Goal: Transaction & Acquisition: Purchase product/service

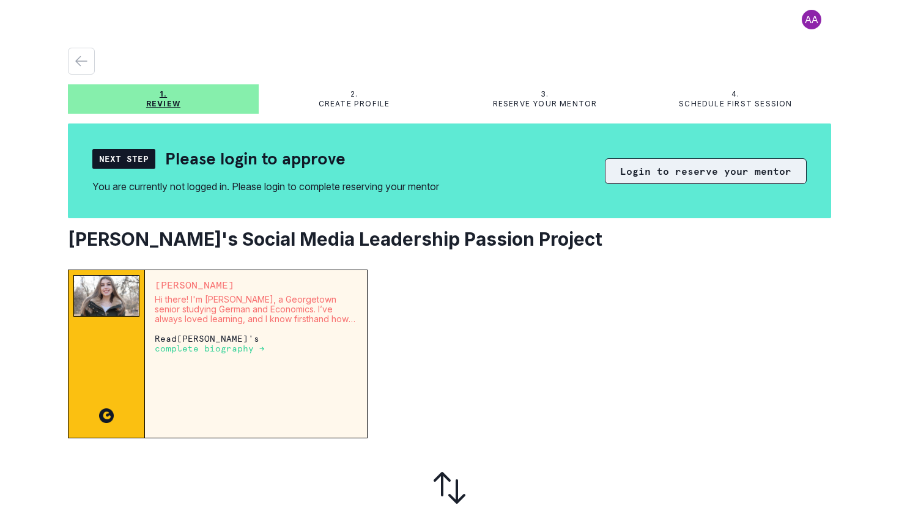
click at [677, 176] on button "Login to reserve your mentor" at bounding box center [706, 171] width 202 height 26
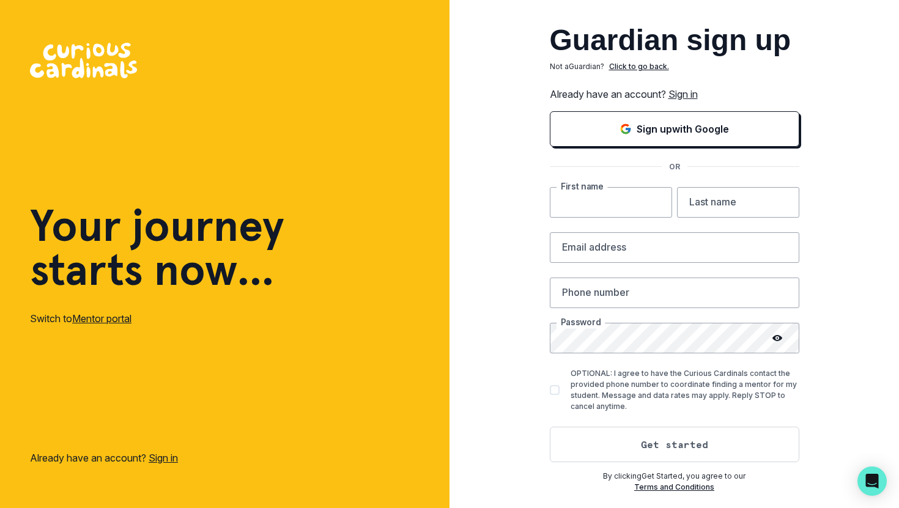
click at [625, 195] on input "text" at bounding box center [611, 202] width 122 height 31
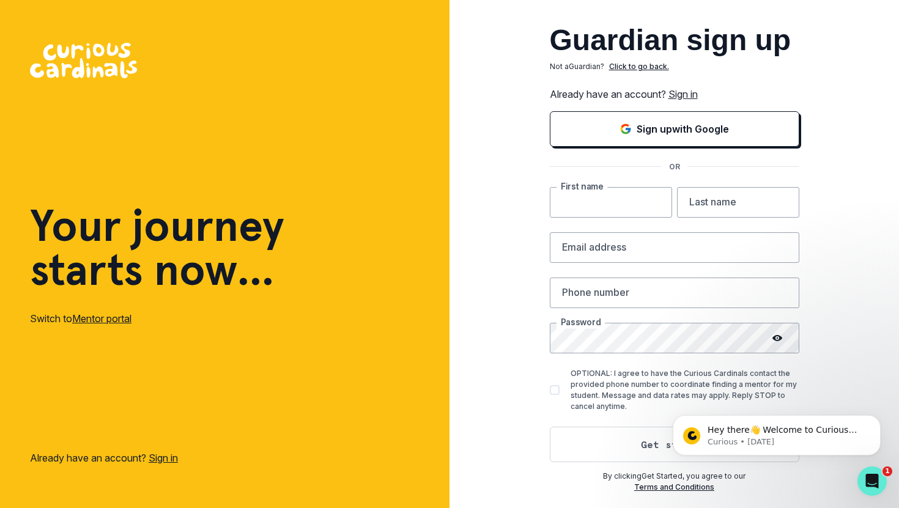
type input "Lexie"
click at [705, 183] on div "Guardian sign up Not a Guardian ? Click to go back. Already have an account? Si…" at bounding box center [675, 259] width 250 height 467
click at [705, 193] on input "text" at bounding box center [738, 202] width 122 height 31
type input "[PERSON_NAME]"
click at [663, 250] on input "email" at bounding box center [675, 248] width 250 height 31
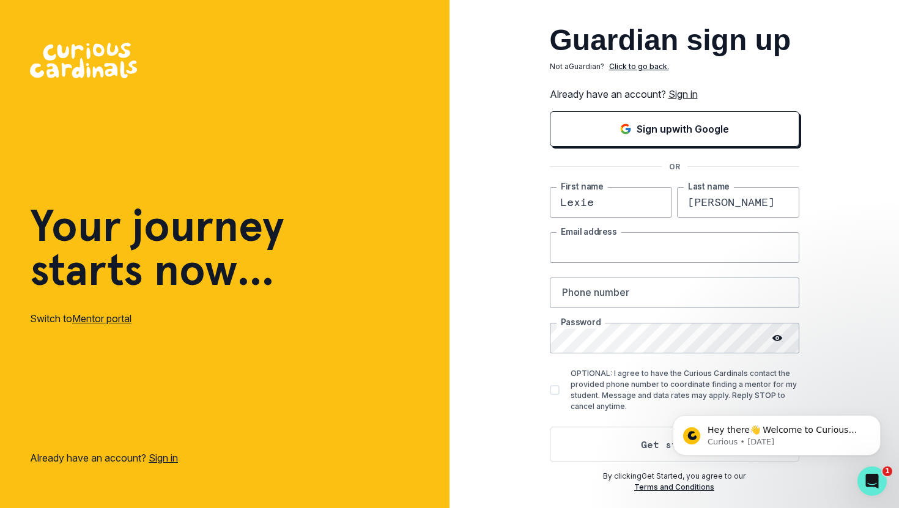
type input "[EMAIL_ADDRESS][DOMAIN_NAME]"
click at [649, 284] on input "text" at bounding box center [675, 293] width 250 height 31
type input "9176856074"
click at [602, 433] on button "Get started" at bounding box center [675, 444] width 250 height 35
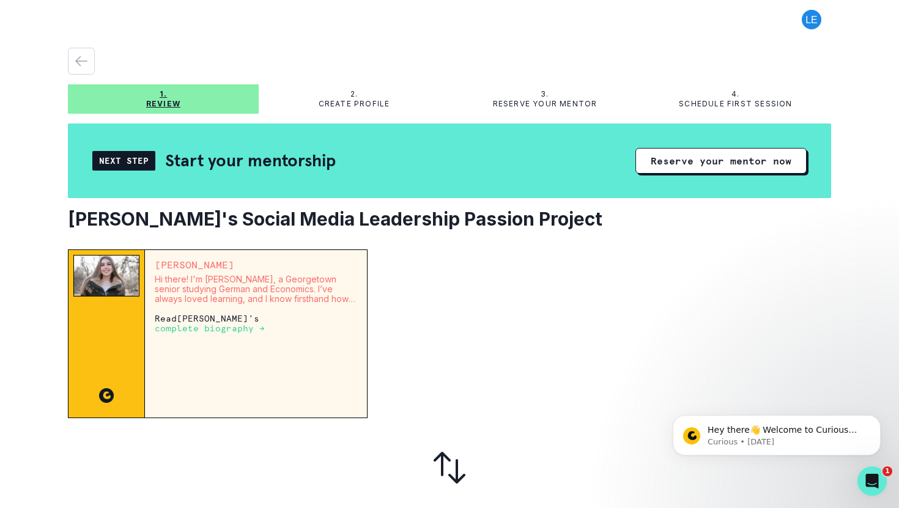
click at [372, 87] on div "2. Create profile" at bounding box center [354, 98] width 191 height 29
click at [351, 111] on div "2. Create profile" at bounding box center [354, 98] width 191 height 29
click at [351, 103] on p "Create profile" at bounding box center [355, 104] width 72 height 10
click at [360, 99] on div "2. Create profile" at bounding box center [354, 99] width 191 height 20
click at [673, 169] on button "Reserve your mentor now" at bounding box center [721, 161] width 171 height 26
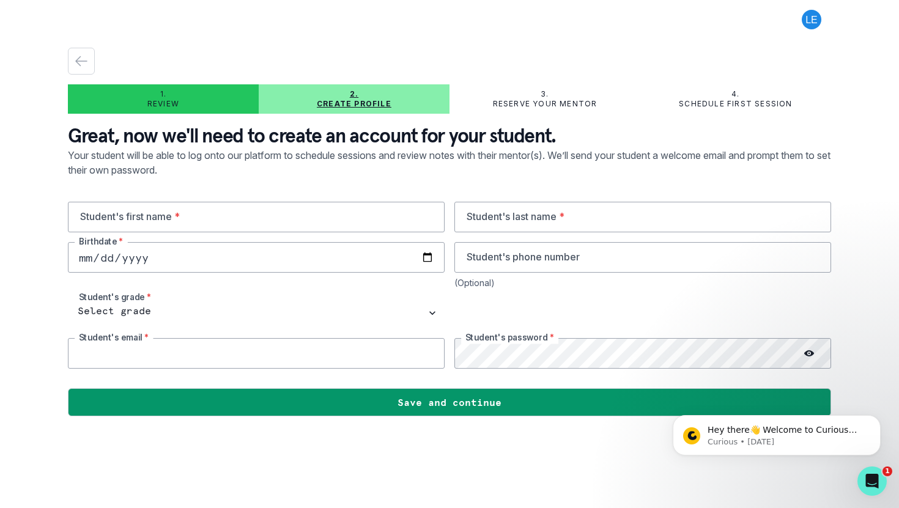
type input "[EMAIL_ADDRESS][DOMAIN_NAME]"
click at [259, 218] on input "text" at bounding box center [256, 217] width 377 height 31
type input "Lexie"
click at [551, 237] on div "Lexie Student's first name * Student's last name * Birthdate * Student's phone …" at bounding box center [450, 285] width 764 height 167
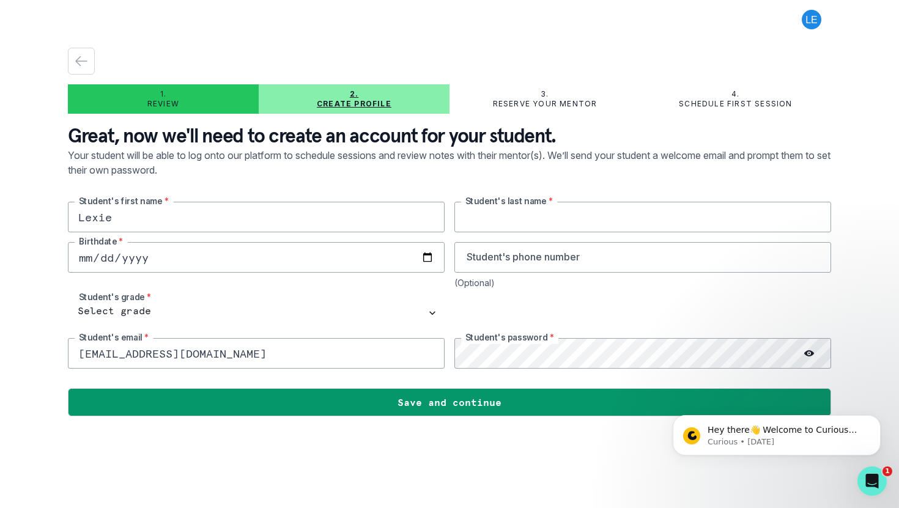
click at [537, 220] on input "text" at bounding box center [643, 217] width 377 height 31
type input "z"
type input "Elkind"
click at [302, 248] on input "date" at bounding box center [256, 257] width 377 height 31
click at [300, 272] on input "date" at bounding box center [256, 257] width 377 height 31
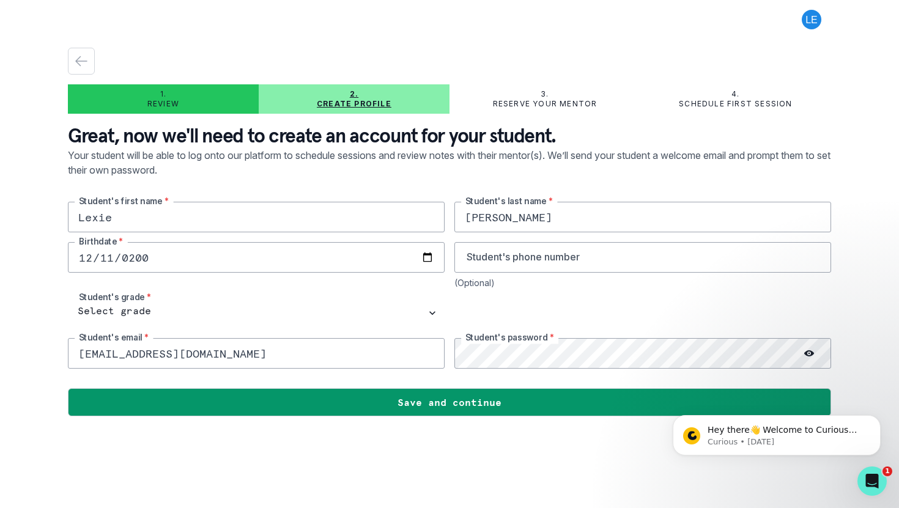
type input "2009-12-11"
click at [500, 256] on input "tel" at bounding box center [643, 257] width 377 height 31
type input "9176856074"
click at [354, 292] on div "Lexie Student's first name * Elkind Student's last name * 2009-12-11 Birthdate …" at bounding box center [450, 285] width 764 height 167
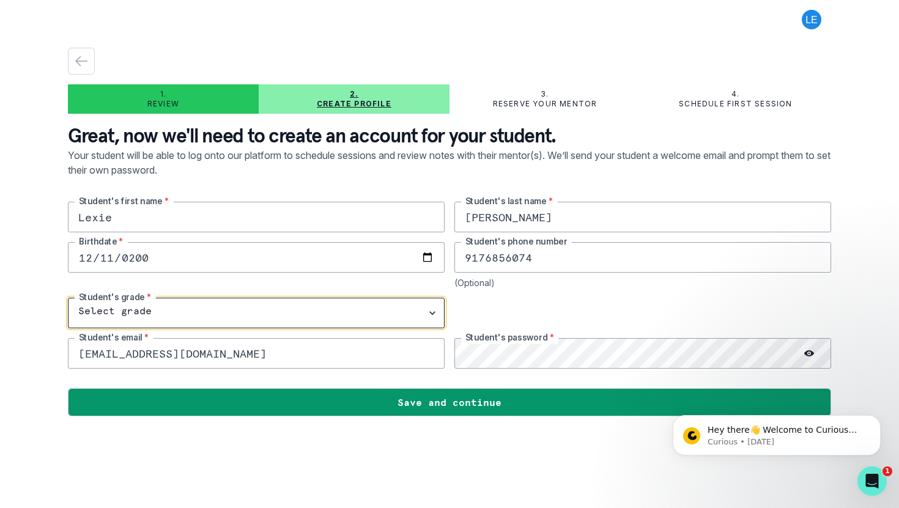
click at [214, 306] on select "Select grade 1st Grade 2nd Grade 3rd Grade 4th Grade 5th Grade 6th Grade 7th Gr…" at bounding box center [256, 313] width 377 height 31
select select "10th Grade"
click at [68, 298] on select "Select grade 1st Grade 2nd Grade 3rd Grade 4th Grade 5th Grade 6th Grade 7th Gr…" at bounding box center [256, 313] width 377 height 31
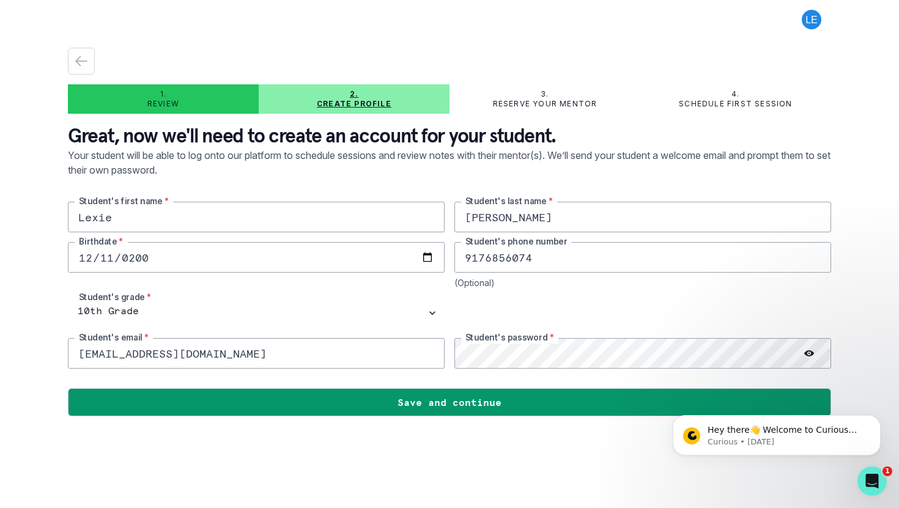
click at [518, 312] on div at bounding box center [643, 313] width 377 height 31
click at [496, 377] on div at bounding box center [450, 379] width 764 height 20
click at [804, 360] on div at bounding box center [809, 353] width 44 height 31
click at [807, 355] on icon at bounding box center [810, 354] width 10 height 6
click at [806, 358] on icon at bounding box center [810, 354] width 10 height 10
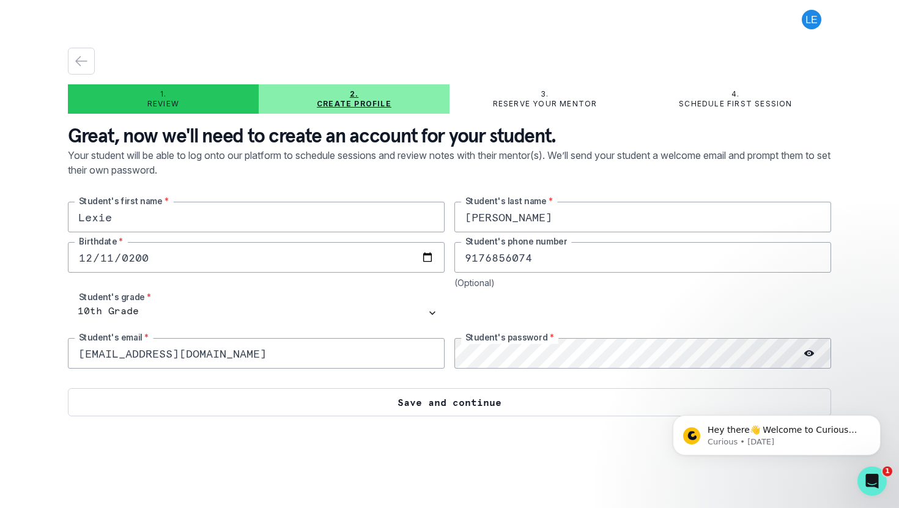
click at [406, 396] on button "Save and continue" at bounding box center [450, 403] width 764 height 28
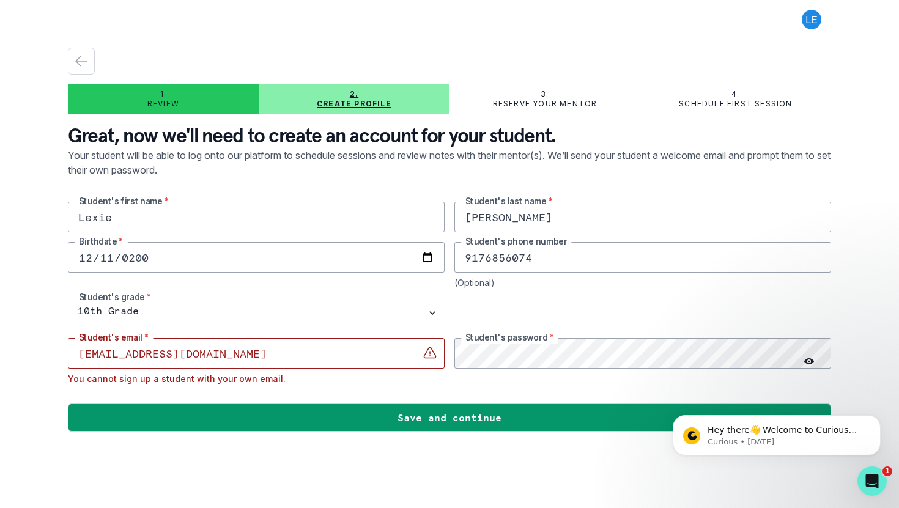
click at [266, 360] on input "[EMAIL_ADDRESS][DOMAIN_NAME]" at bounding box center [256, 353] width 377 height 31
click at [808, 14] on button at bounding box center [811, 20] width 39 height 20
click at [772, 50] on button "Log out" at bounding box center [763, 51] width 136 height 22
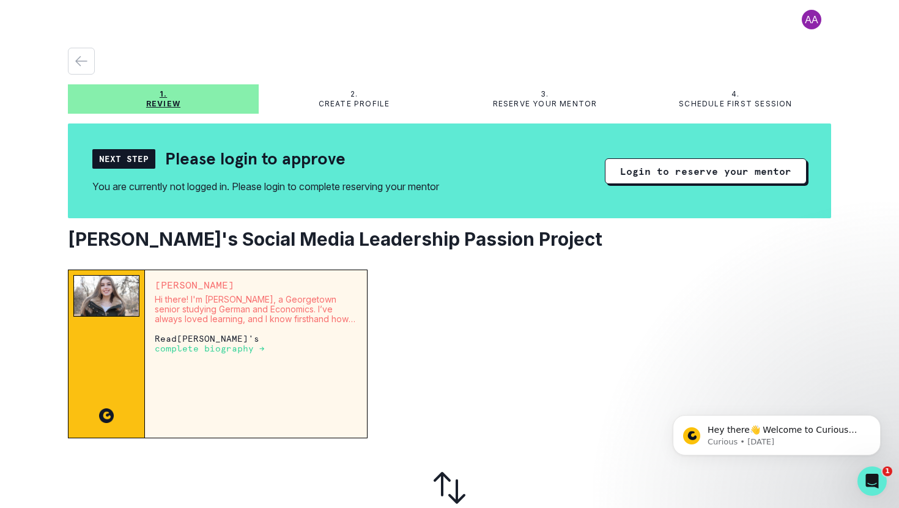
click at [808, 22] on button at bounding box center [811, 20] width 39 height 20
click at [762, 50] on button "Log out" at bounding box center [763, 51] width 136 height 22
click at [817, 28] on button at bounding box center [811, 20] width 39 height 20
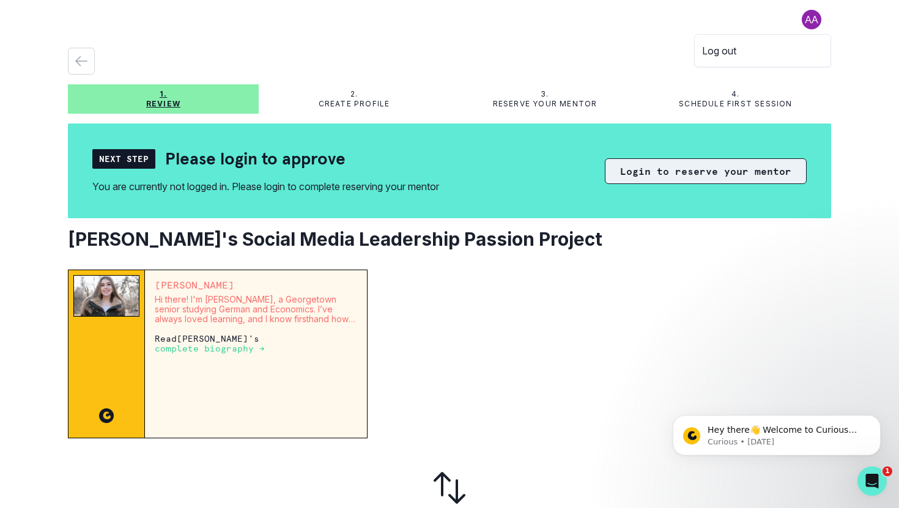
click at [675, 178] on button "Login to reserve your mentor" at bounding box center [706, 171] width 202 height 26
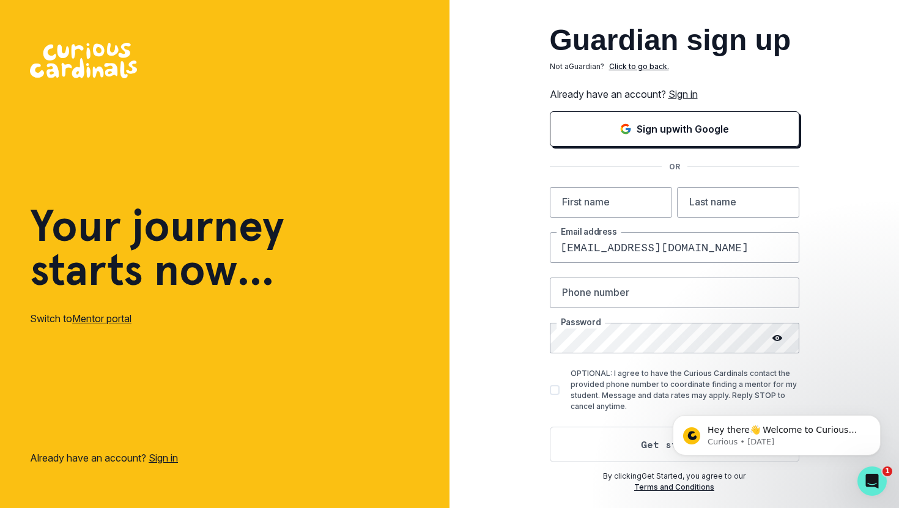
click at [601, 245] on input "[EMAIL_ADDRESS][DOMAIN_NAME]" at bounding box center [675, 248] width 250 height 31
type input "[EMAIL_ADDRESS][DOMAIN_NAME]"
click at [662, 291] on input "text" at bounding box center [675, 293] width 250 height 31
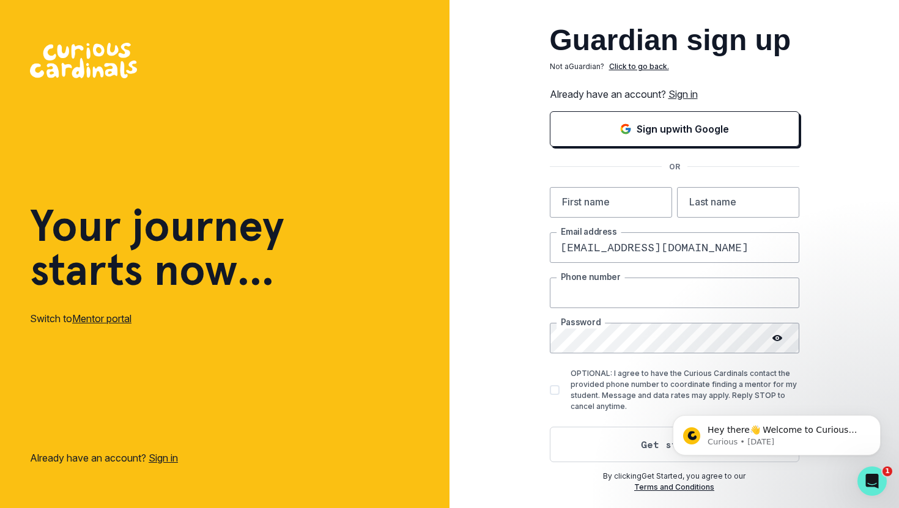
type input "0"
type input "9176856074"
click at [773, 340] on icon at bounding box center [778, 338] width 10 height 10
click at [775, 340] on icon at bounding box center [777, 337] width 9 height 9
click at [628, 193] on input "text" at bounding box center [611, 202] width 122 height 31
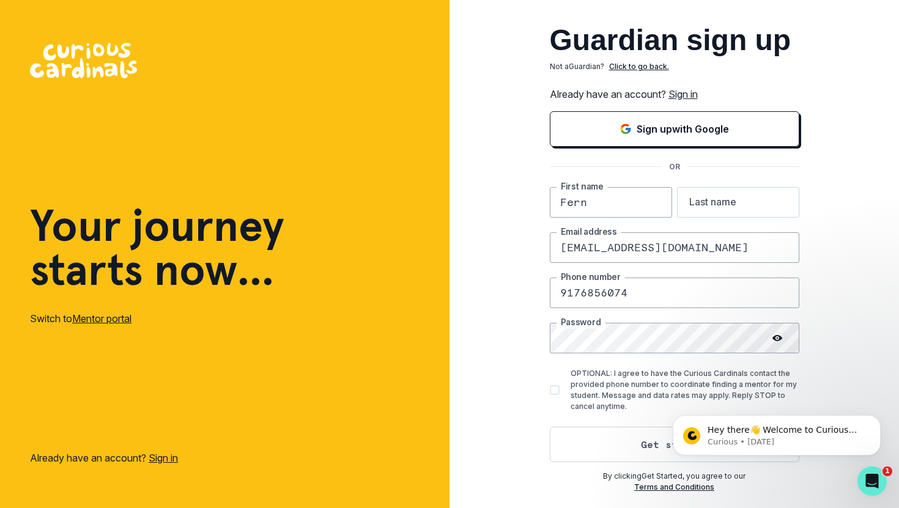
type input "Fern"
click at [735, 209] on input "text" at bounding box center [738, 202] width 122 height 31
type input "Ring [PERSON_NAME]"
click at [627, 437] on button "Get started" at bounding box center [675, 444] width 250 height 35
